Goal: Find specific page/section: Find specific page/section

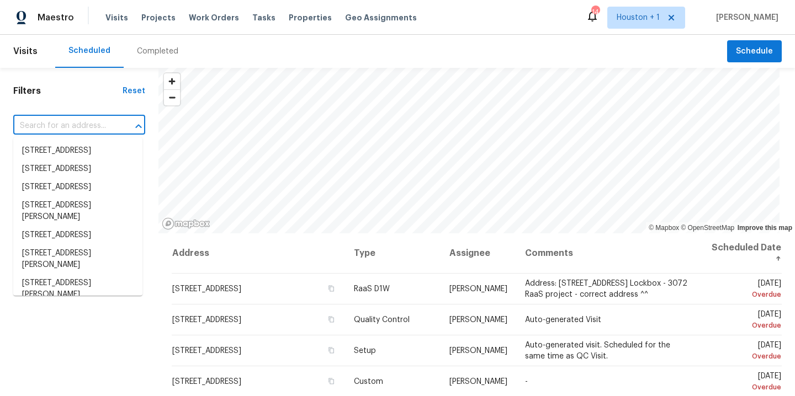
click at [83, 129] on input "text" at bounding box center [63, 126] width 101 height 17
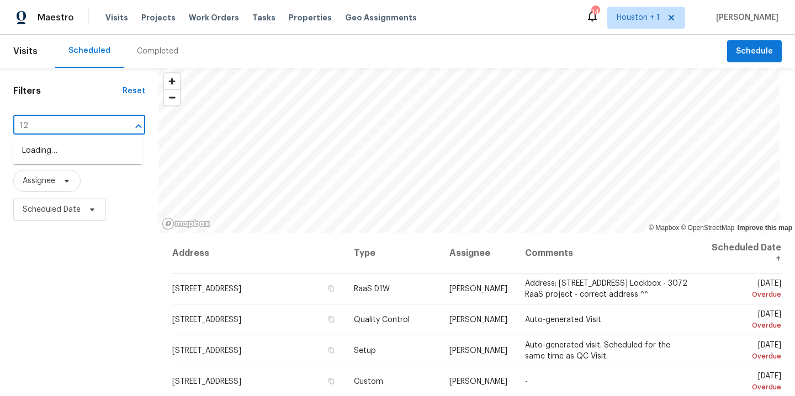
type input "1"
type input "612 n"
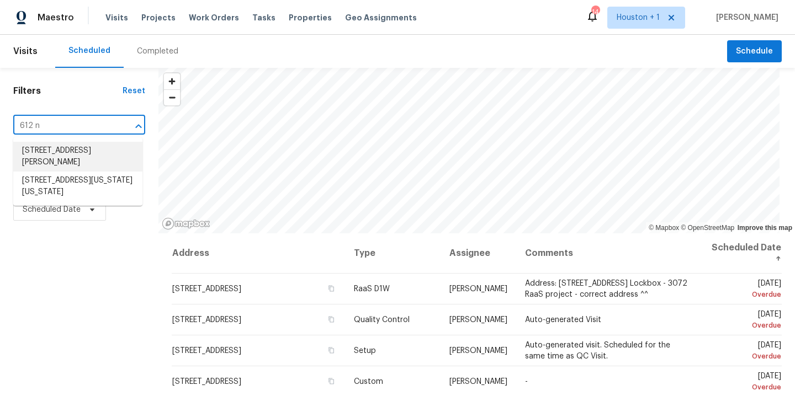
click at [68, 149] on li "612 N Logan St, Olathe, KS 66061" at bounding box center [77, 157] width 129 height 30
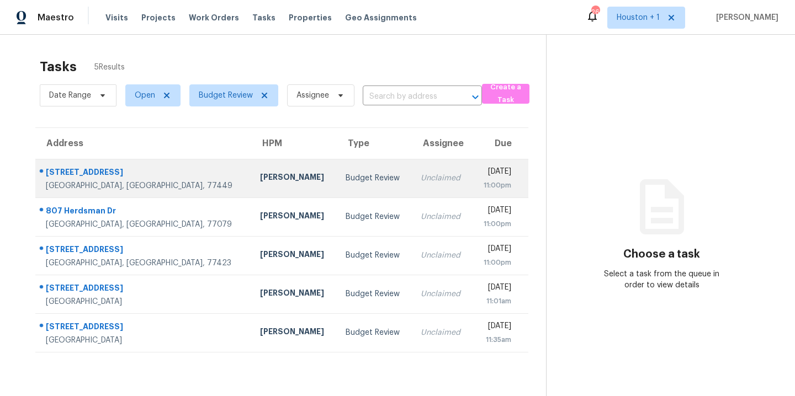
click at [132, 173] on div "[STREET_ADDRESS]" at bounding box center [144, 174] width 196 height 14
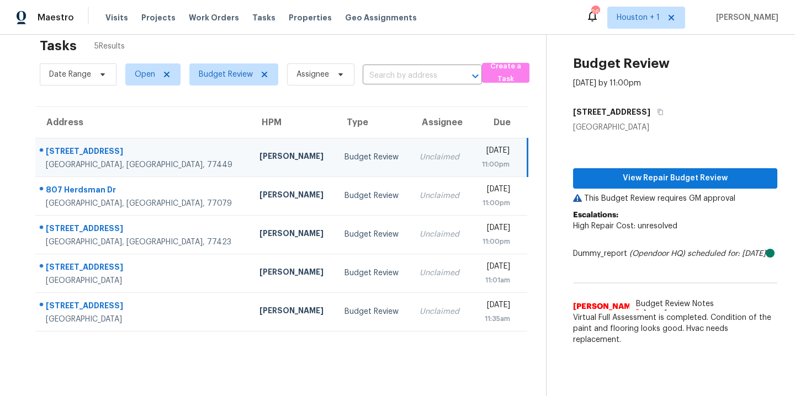
scroll to position [43, 0]
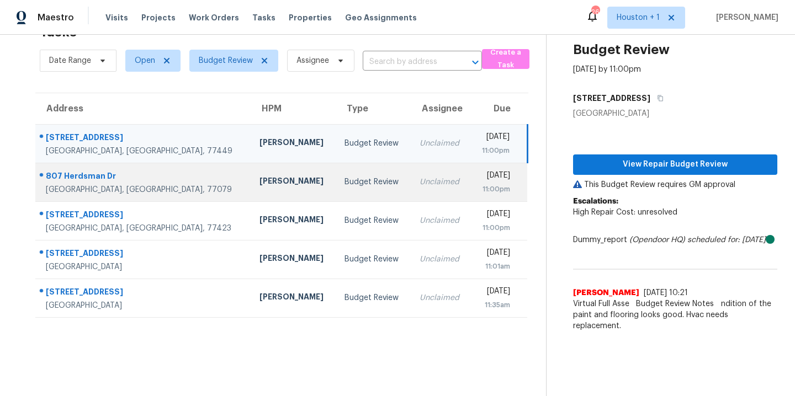
click at [130, 170] on div "807 Herdsman Dr" at bounding box center [144, 177] width 196 height 14
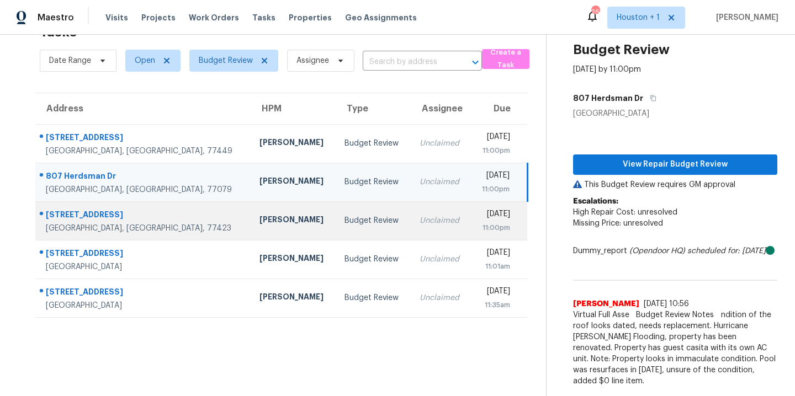
click at [144, 209] on div "[STREET_ADDRESS]" at bounding box center [144, 216] width 196 height 14
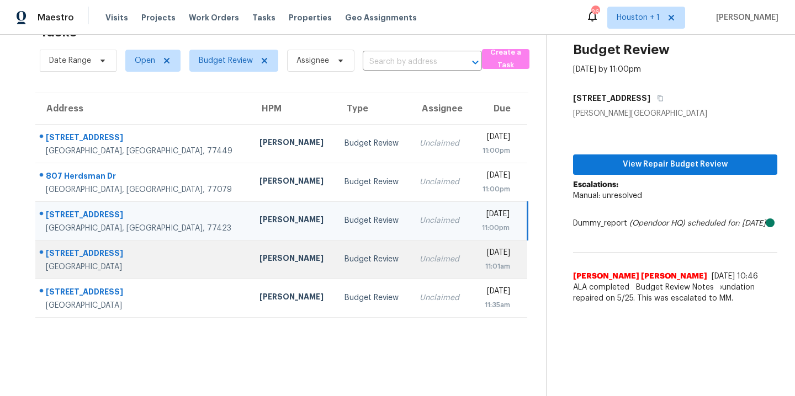
click at [143, 248] on div "[STREET_ADDRESS]" at bounding box center [144, 255] width 196 height 14
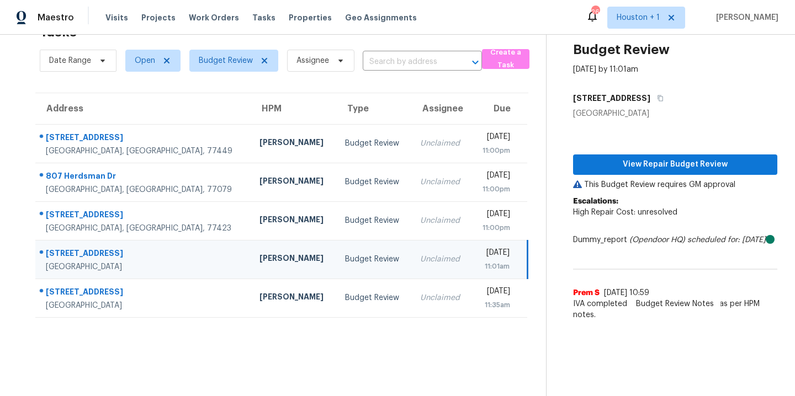
click at [143, 310] on section "Tasks 5 Results Date Range Open Budget Review Assignee ​ Create a Task Address …" at bounding box center [282, 207] width 528 height 379
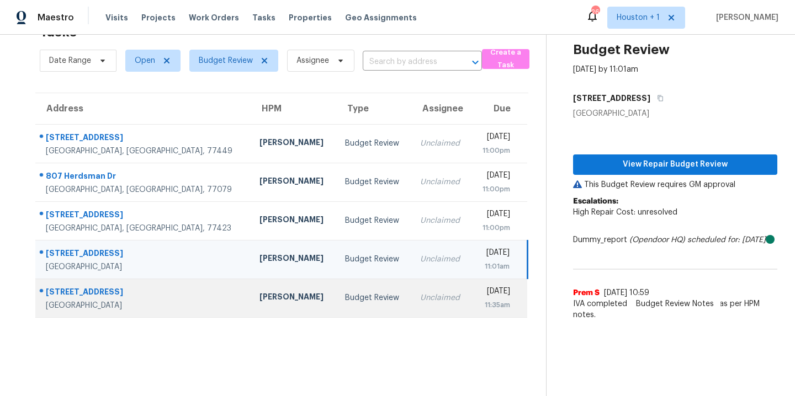
click at [140, 300] on div "[GEOGRAPHIC_DATA]" at bounding box center [144, 305] width 196 height 11
